Goal: Navigation & Orientation: Find specific page/section

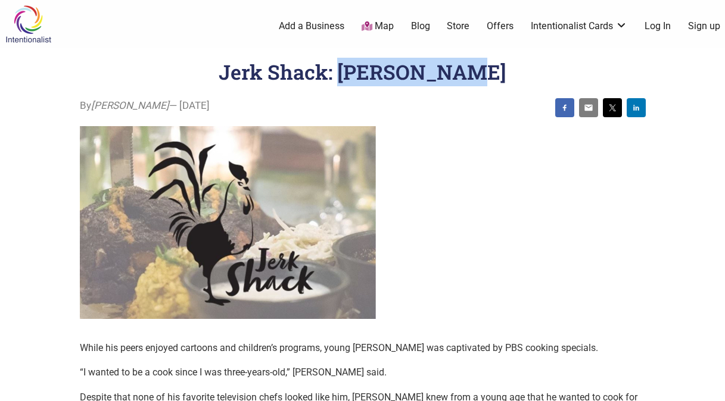
drag, startPoint x: 509, startPoint y: 69, endPoint x: 361, endPoint y: 70, distance: 148.3
click at [361, 70] on header "Jerk Shack: [PERSON_NAME]" at bounding box center [362, 72] width 677 height 29
copy h1 "[PERSON_NAME]"
click at [14, 19] on img at bounding box center [28, 24] width 57 height 39
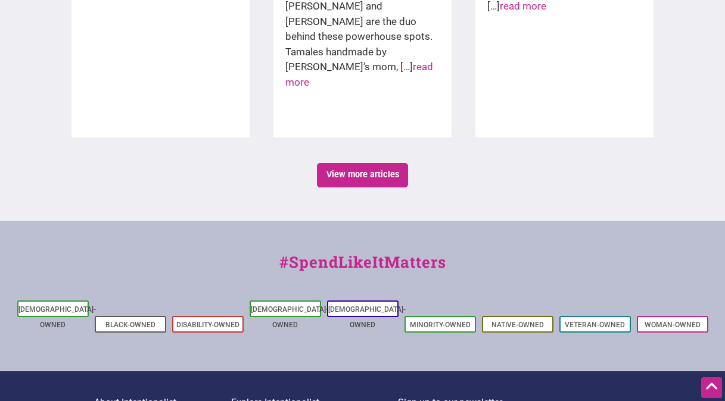
scroll to position [2148, 0]
click at [113, 321] on link "Black-Owned" at bounding box center [130, 325] width 50 height 8
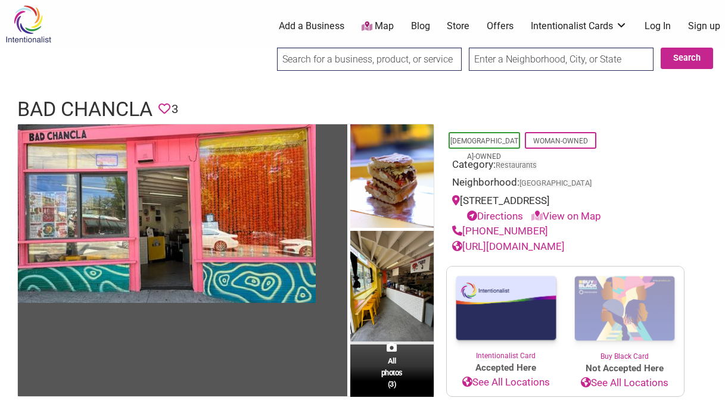
click at [534, 246] on link "https://www.garzonpnw.com/bad-chancla" at bounding box center [508, 247] width 113 height 12
